Goal: Task Accomplishment & Management: Complete application form

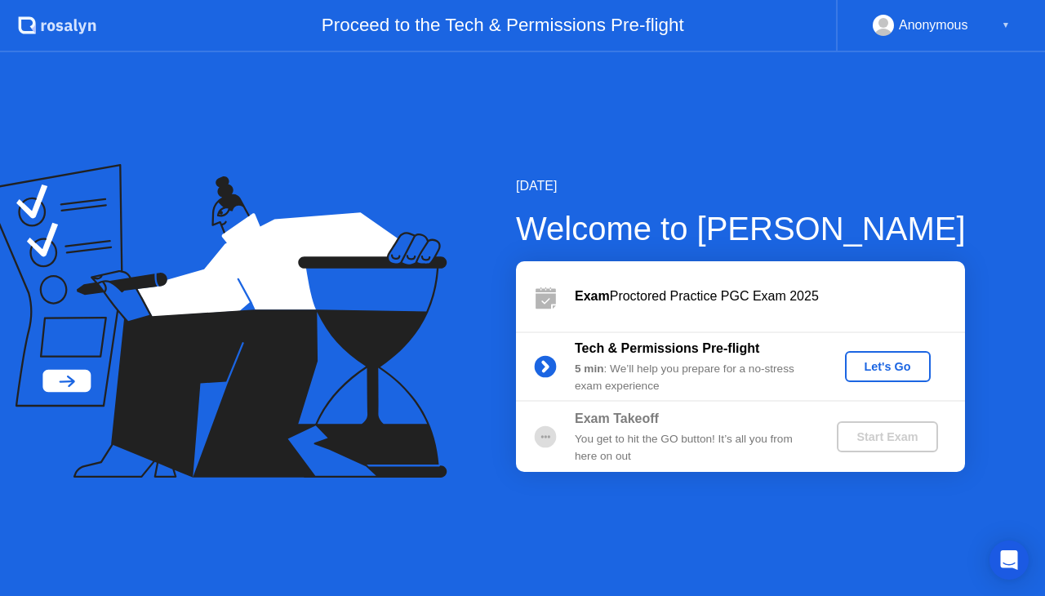
click at [904, 365] on div "Let's Go" at bounding box center [888, 366] width 73 height 13
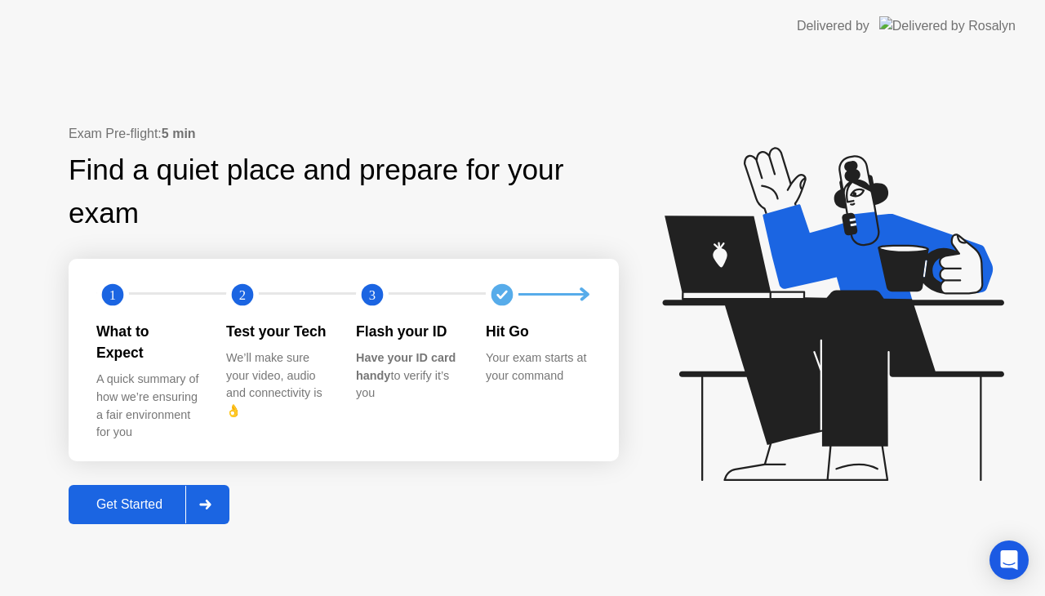
click at [139, 497] on div "Get Started" at bounding box center [130, 504] width 112 height 15
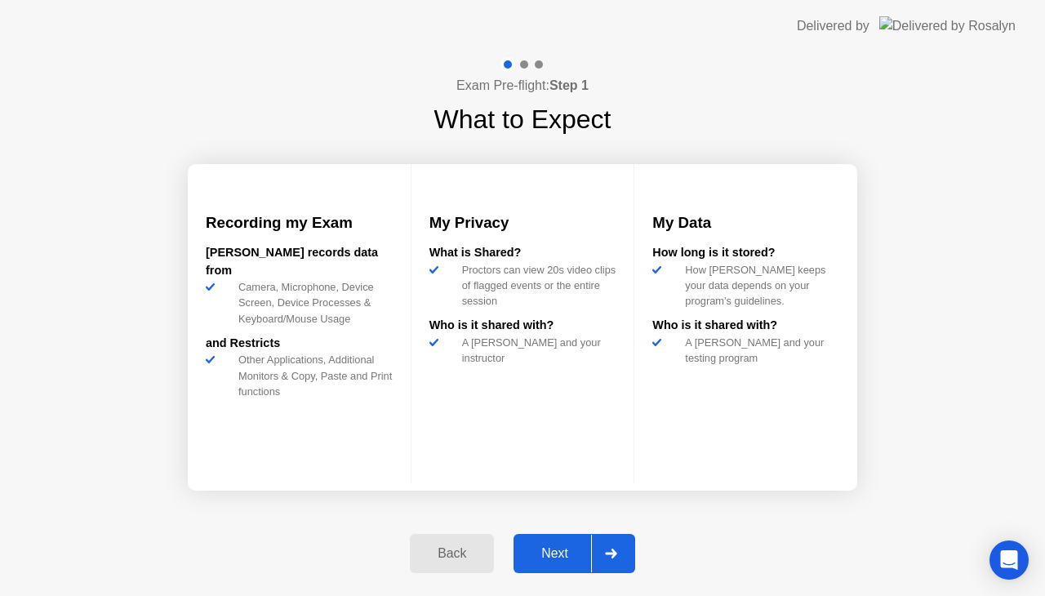
click at [553, 550] on div "Next" at bounding box center [555, 553] width 73 height 15
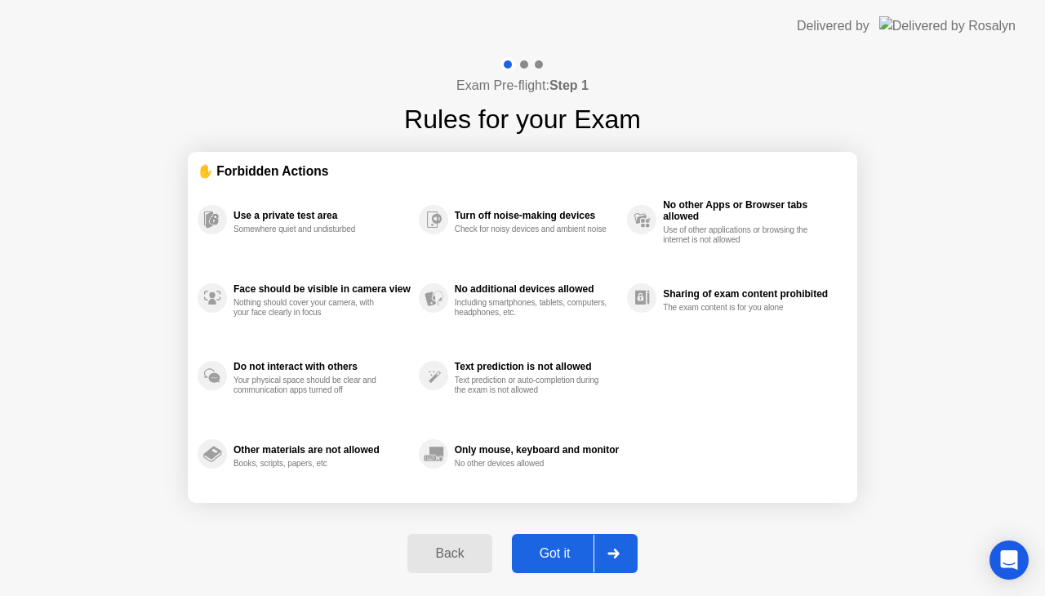
click at [553, 550] on div "Got it" at bounding box center [555, 553] width 77 height 15
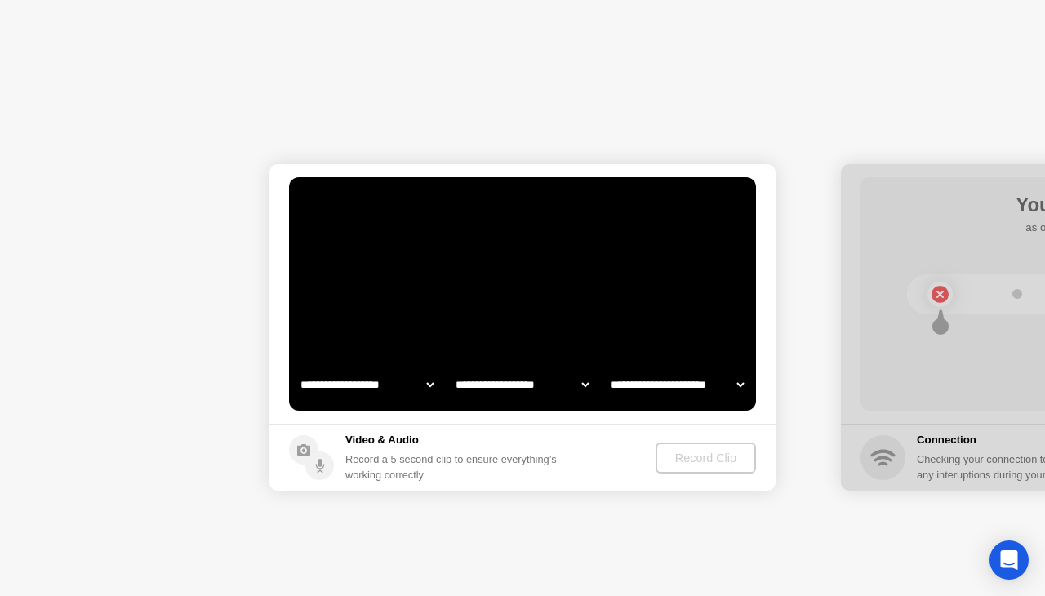
select select "**********"
select select "*******"
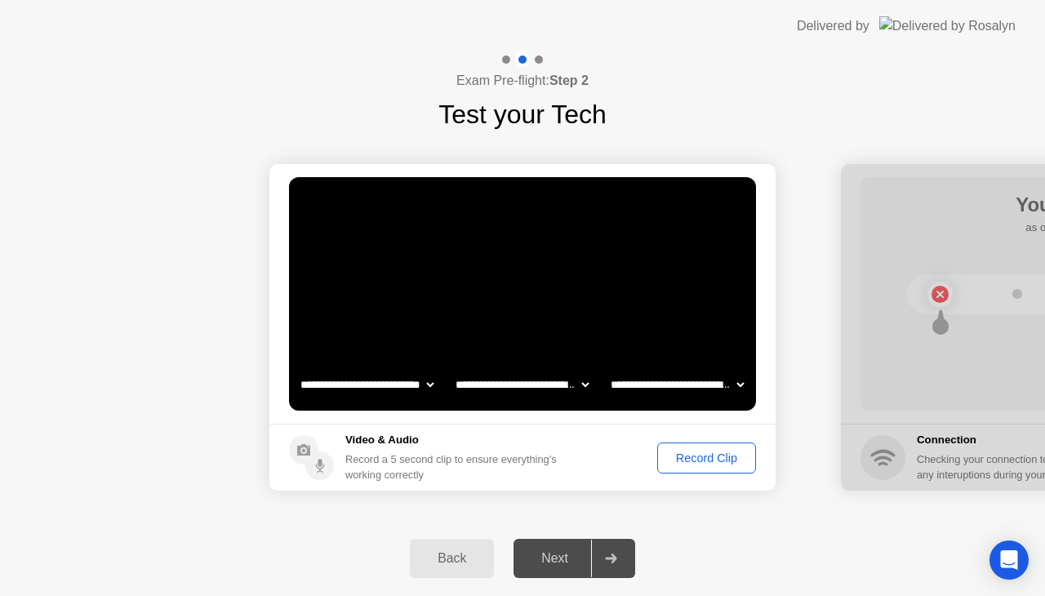
click at [693, 456] on div "Record Clip" at bounding box center [706, 458] width 87 height 13
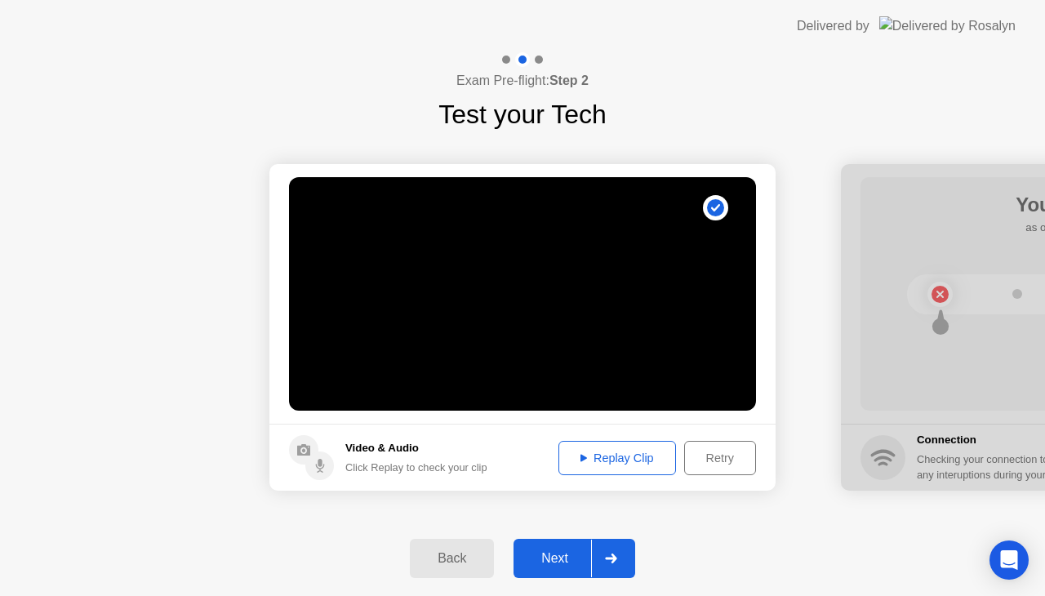
click at [572, 555] on div "Next" at bounding box center [555, 558] width 73 height 15
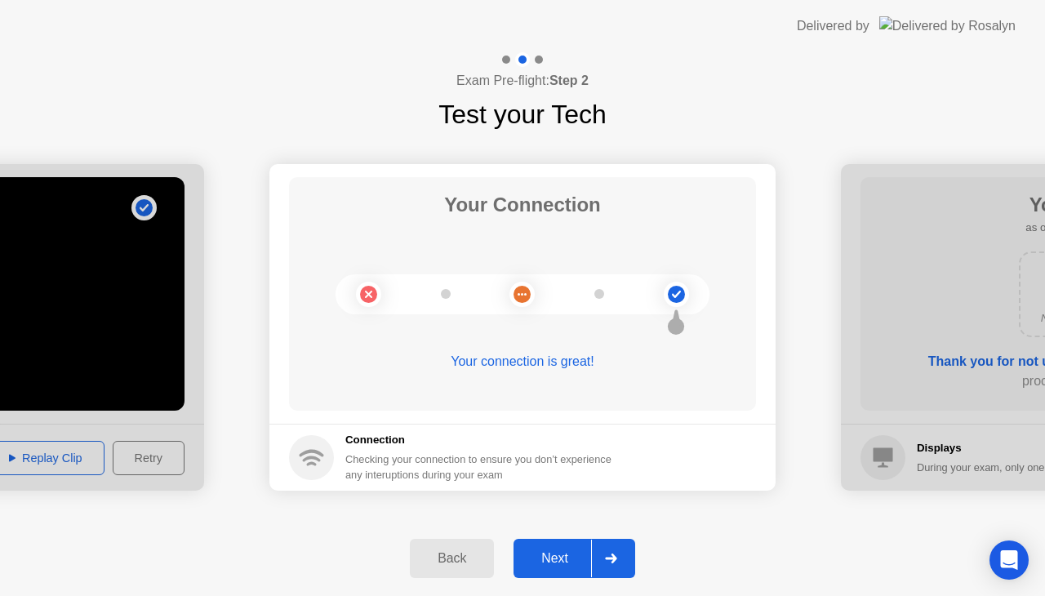
click at [572, 555] on div "Next" at bounding box center [555, 558] width 73 height 15
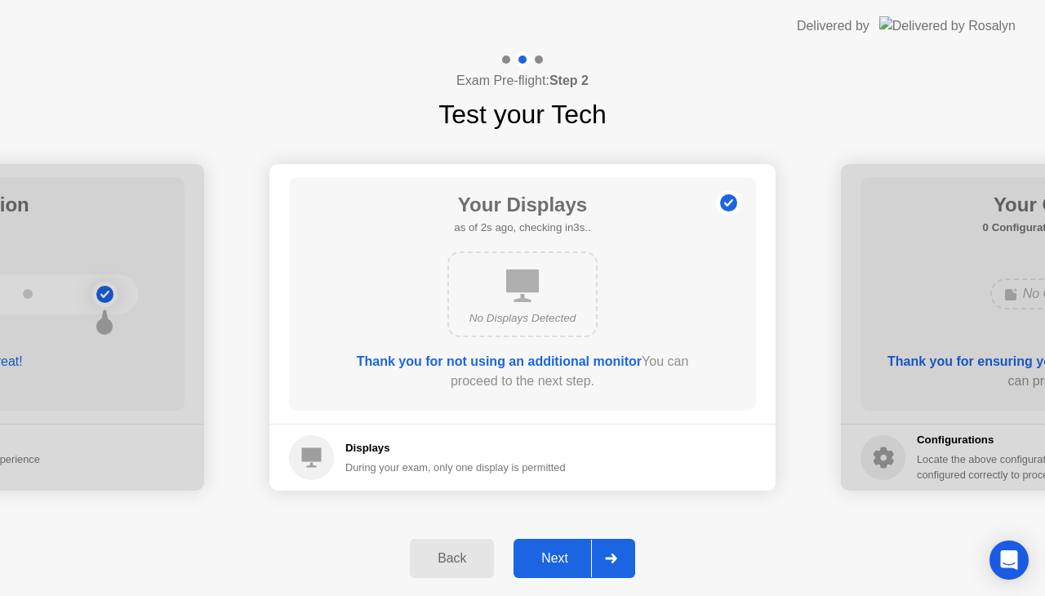
click at [577, 559] on div "Next" at bounding box center [555, 558] width 73 height 15
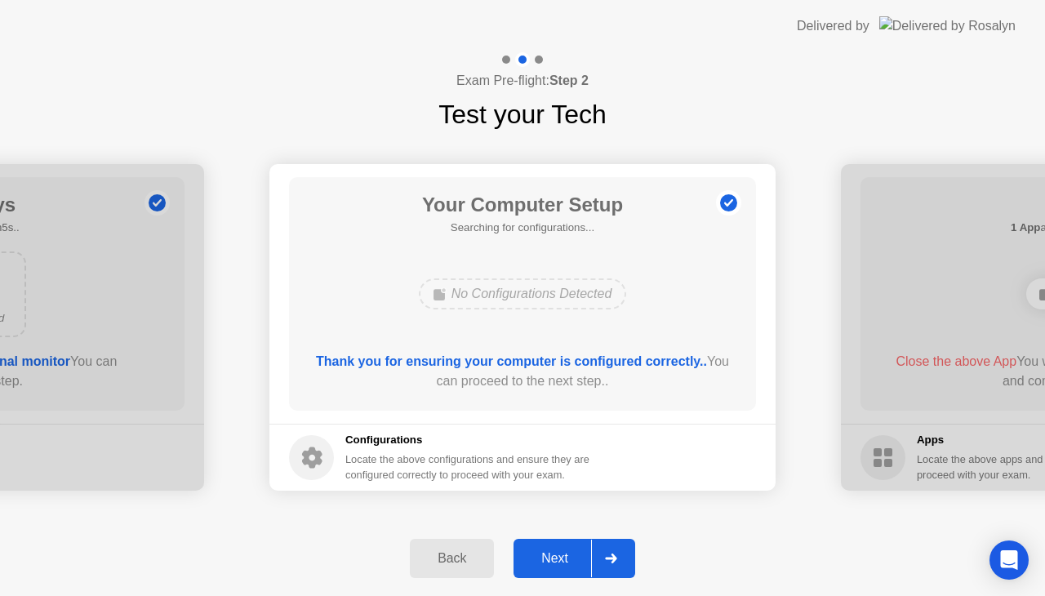
click at [577, 559] on div "Next" at bounding box center [555, 558] width 73 height 15
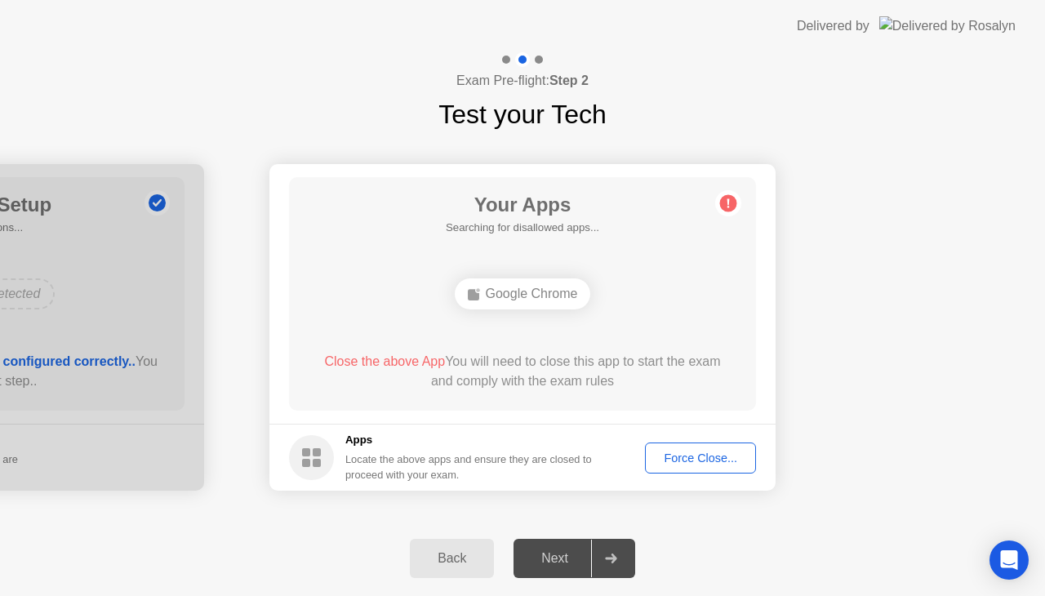
click at [697, 465] on div "Force Close..." at bounding box center [701, 458] width 100 height 13
click at [694, 456] on div "Force Close..." at bounding box center [701, 458] width 100 height 13
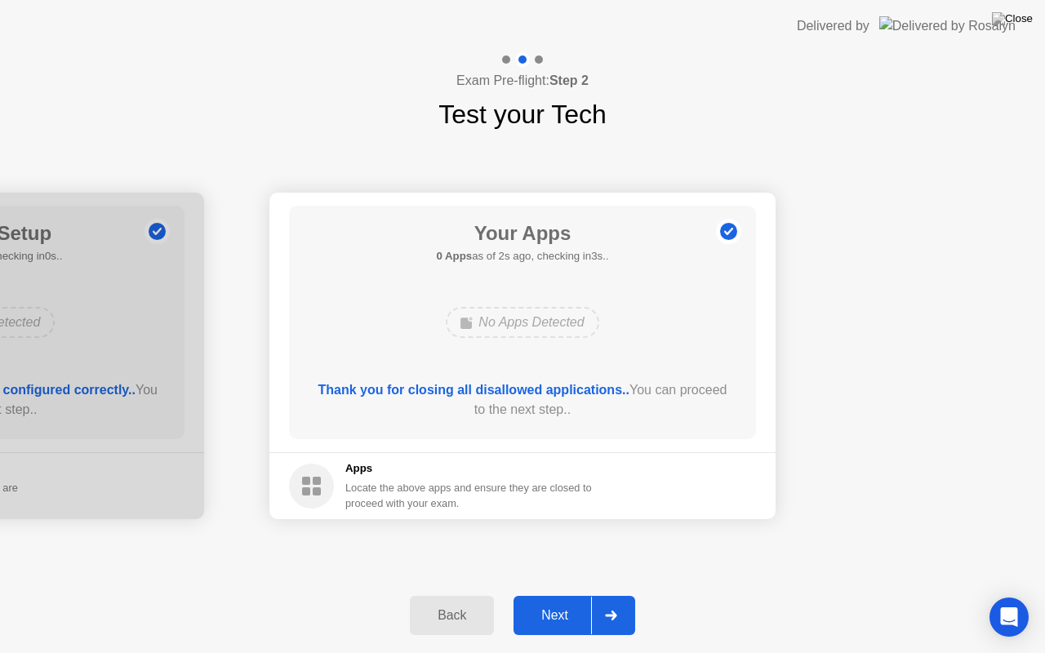
click at [573, 595] on div "Next" at bounding box center [555, 615] width 73 height 15
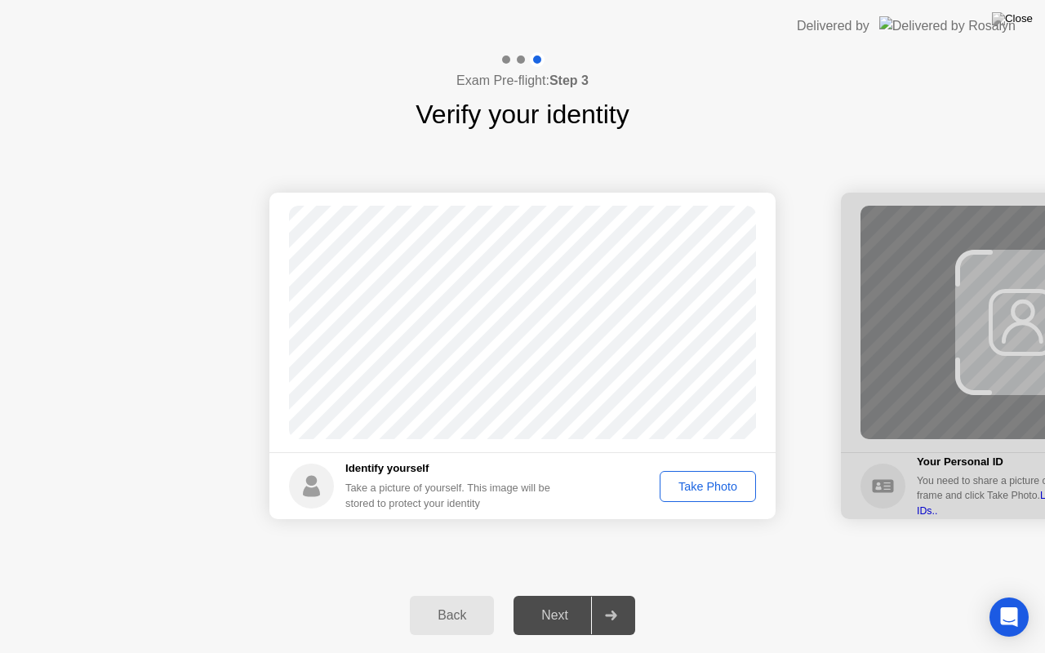
click at [573, 595] on div "Next" at bounding box center [555, 615] width 73 height 15
click at [715, 488] on div "Take Photo" at bounding box center [708, 486] width 85 height 13
click at [733, 484] on div "Retake" at bounding box center [719, 486] width 64 height 13
click at [733, 484] on div "Take Photo" at bounding box center [708, 486] width 85 height 13
click at [572, 595] on button "Next" at bounding box center [575, 615] width 122 height 39
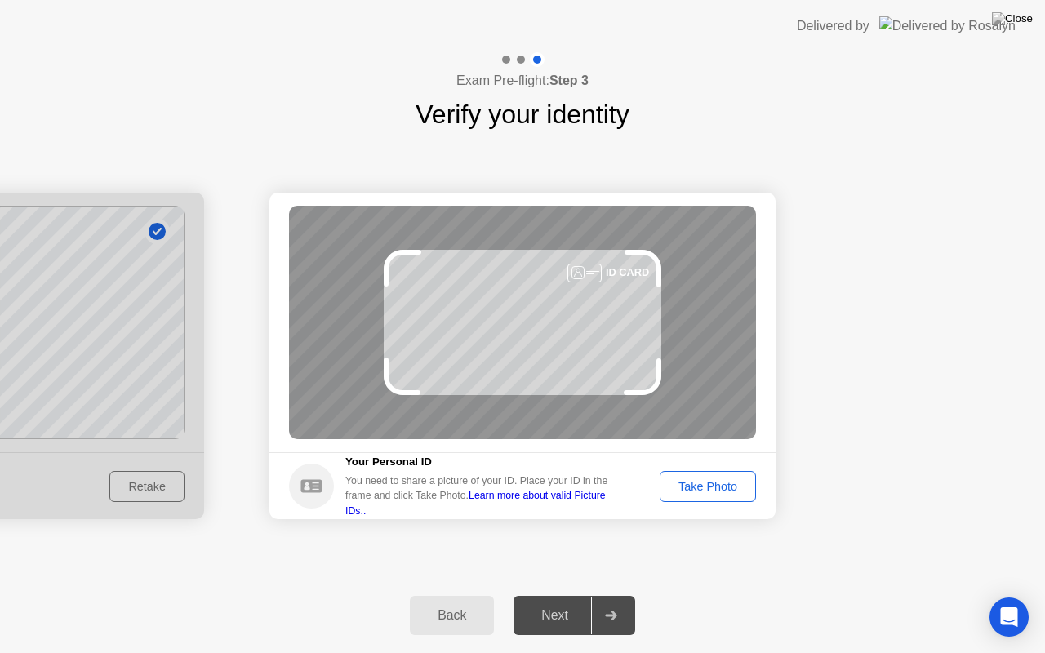
click at [709, 473] on button "Take Photo" at bounding box center [708, 486] width 96 height 31
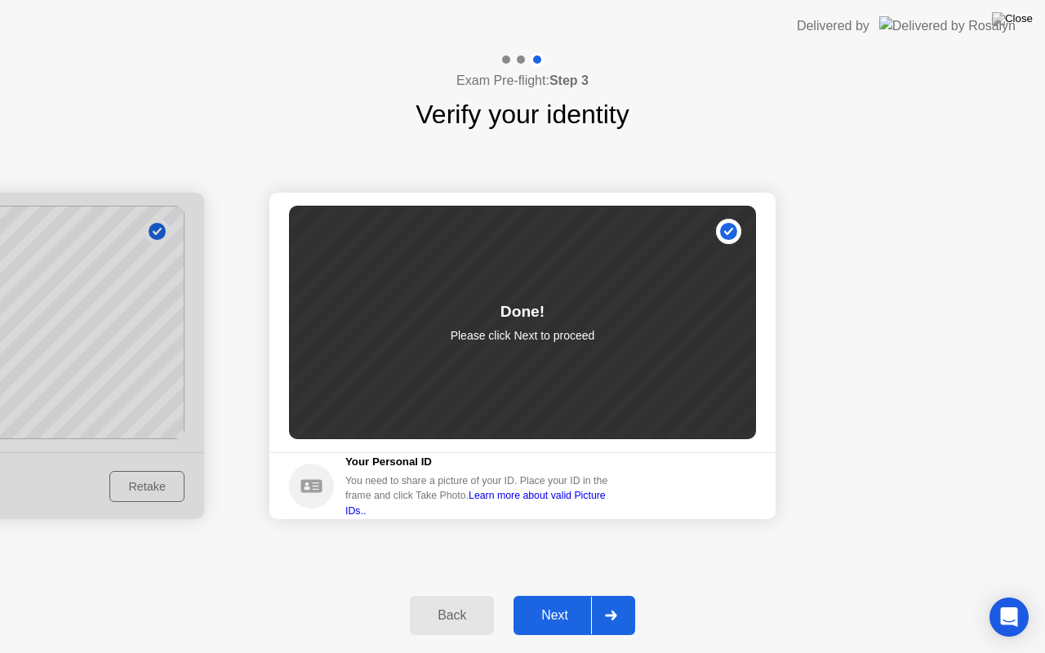
click at [565, 595] on button "Next" at bounding box center [575, 615] width 122 height 39
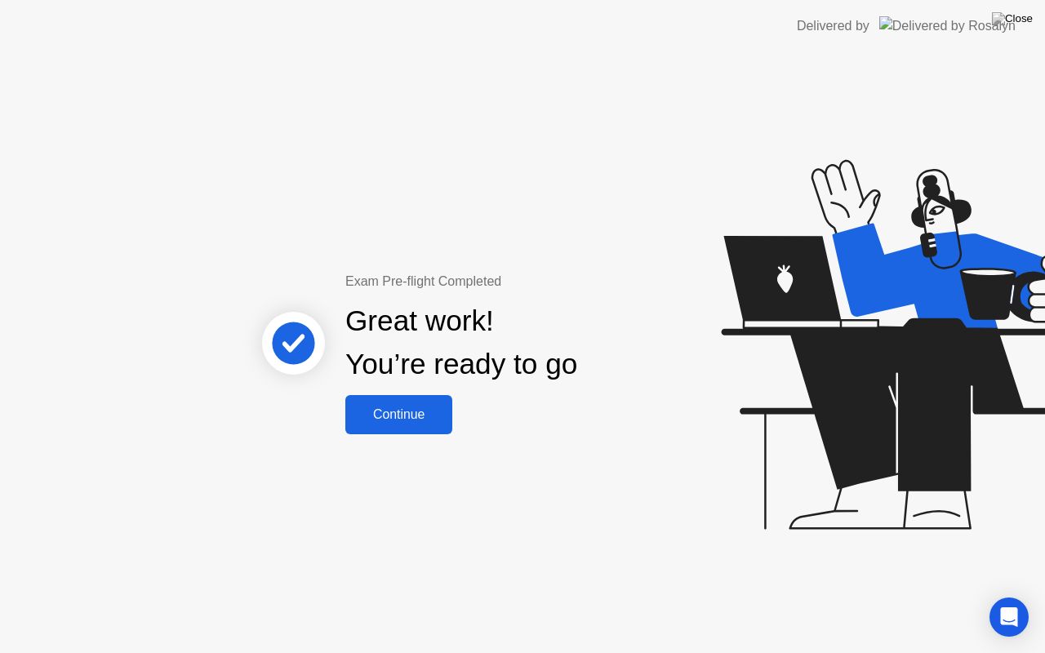
click at [427, 418] on div "Continue" at bounding box center [398, 415] width 97 height 15
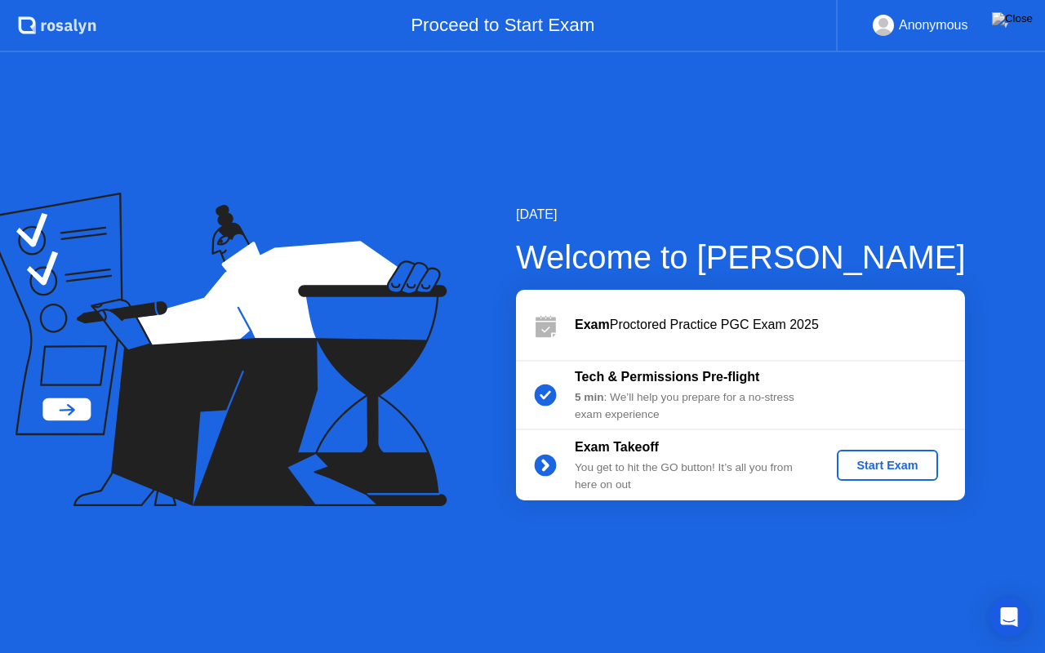
click at [876, 466] on div "Start Exam" at bounding box center [887, 465] width 87 height 13
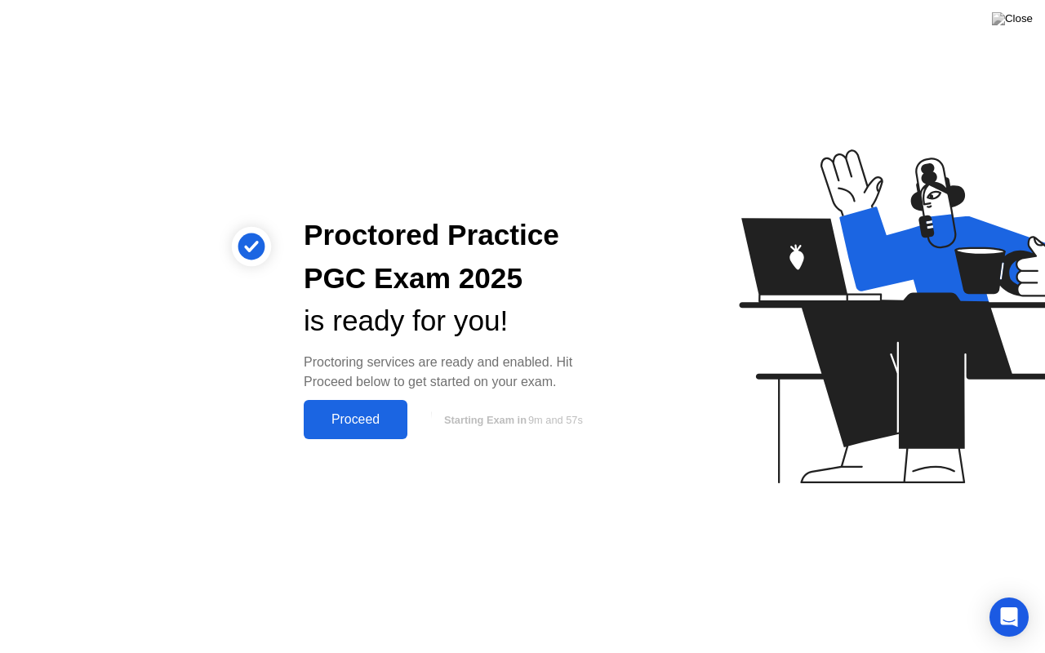
click at [359, 421] on div "Proceed" at bounding box center [356, 419] width 94 height 15
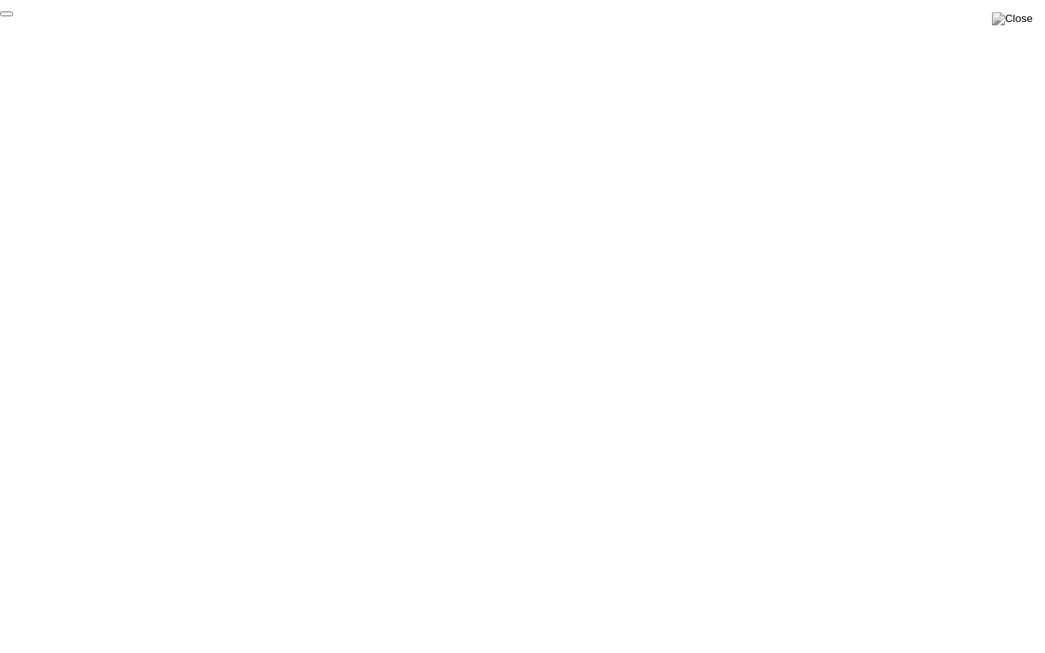
click div "End Proctoring Session"
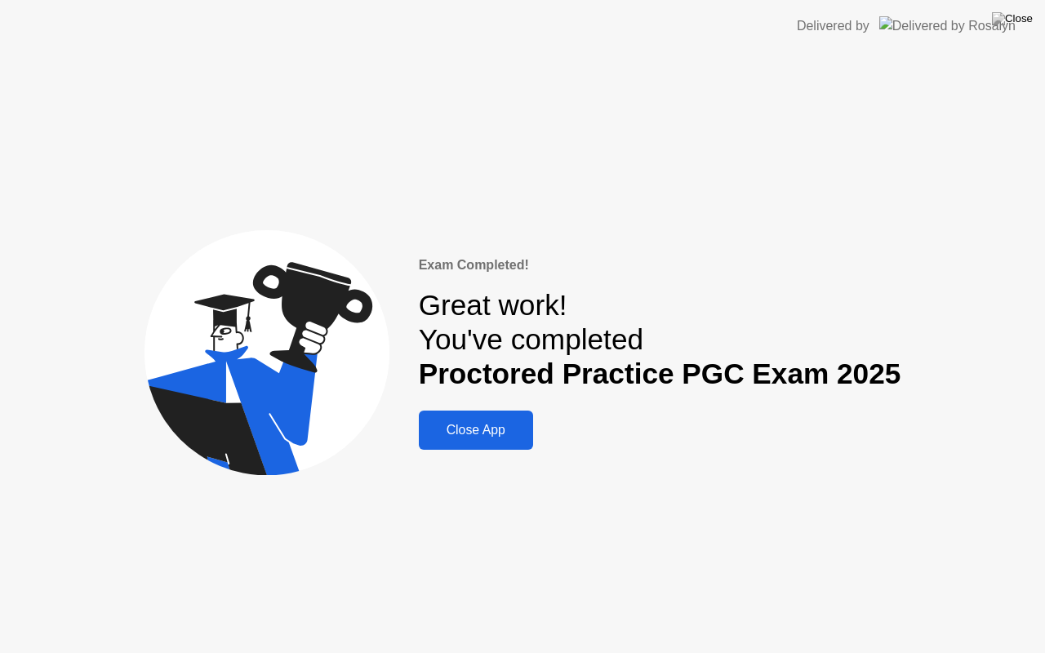
click at [475, 420] on button "Close App" at bounding box center [476, 430] width 114 height 39
